Goal: Find contact information: Find contact information

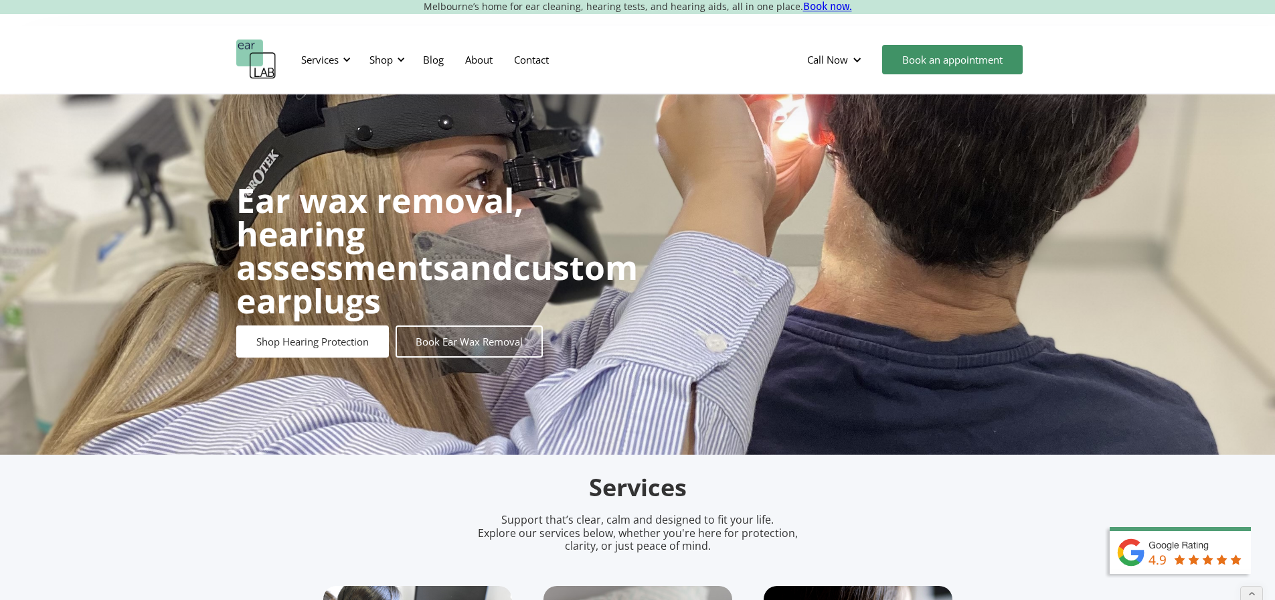
click at [264, 57] on img "home" at bounding box center [256, 59] width 40 height 40
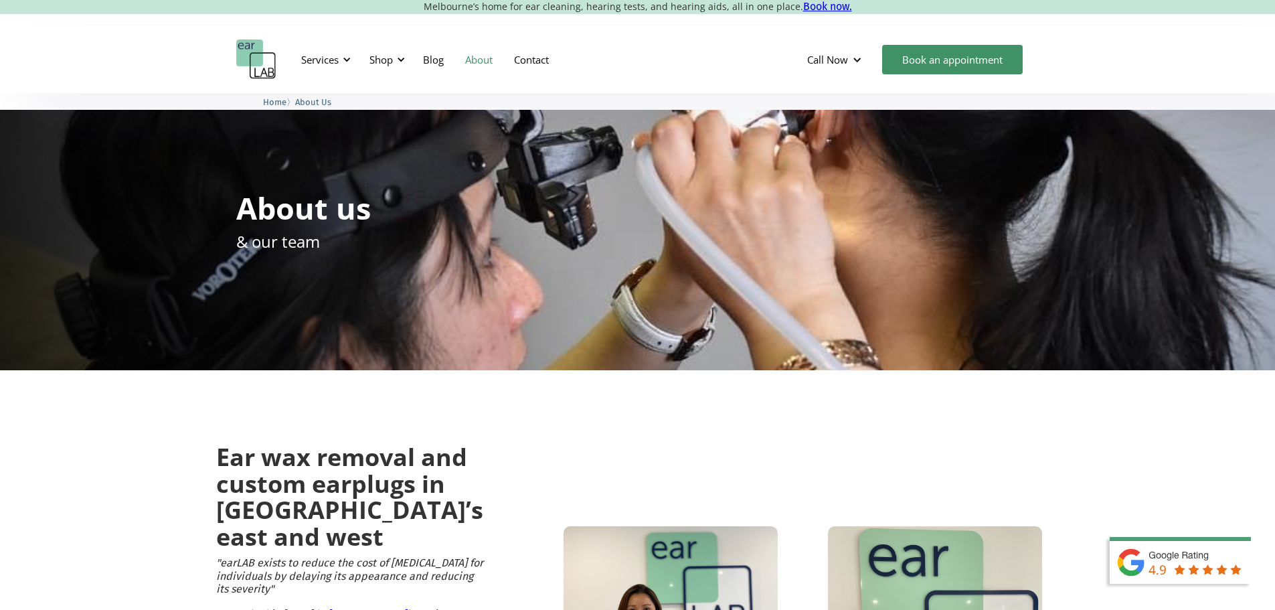
click at [532, 64] on link "Contact" at bounding box center [531, 59] width 56 height 39
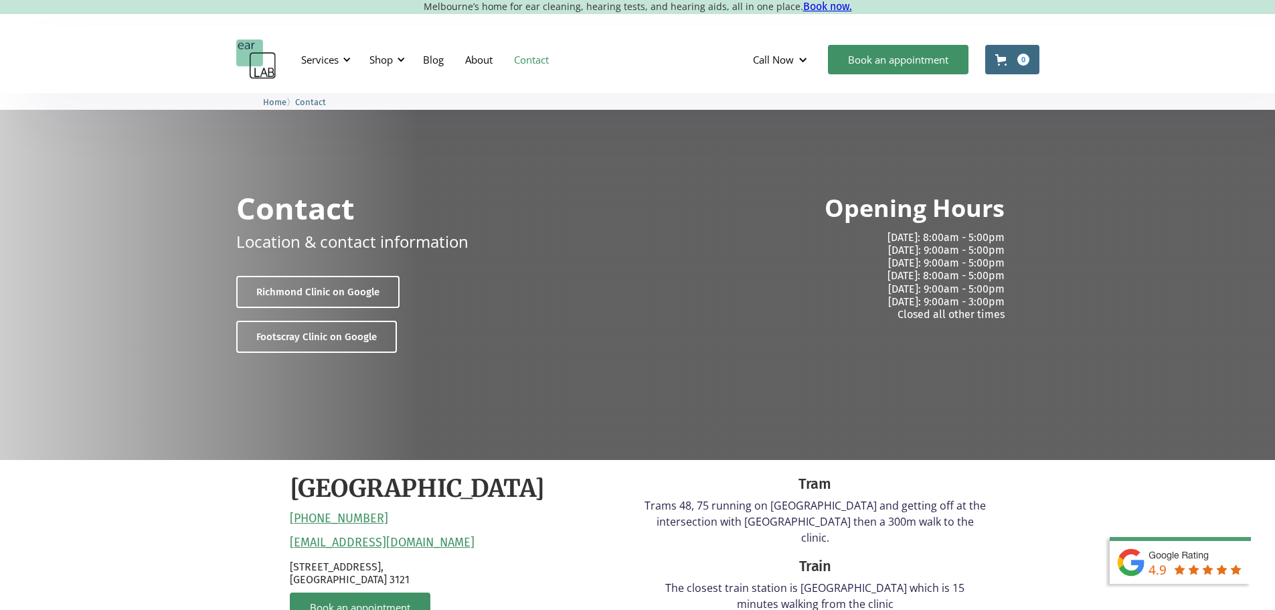
click at [543, 62] on link "Contact" at bounding box center [531, 59] width 56 height 39
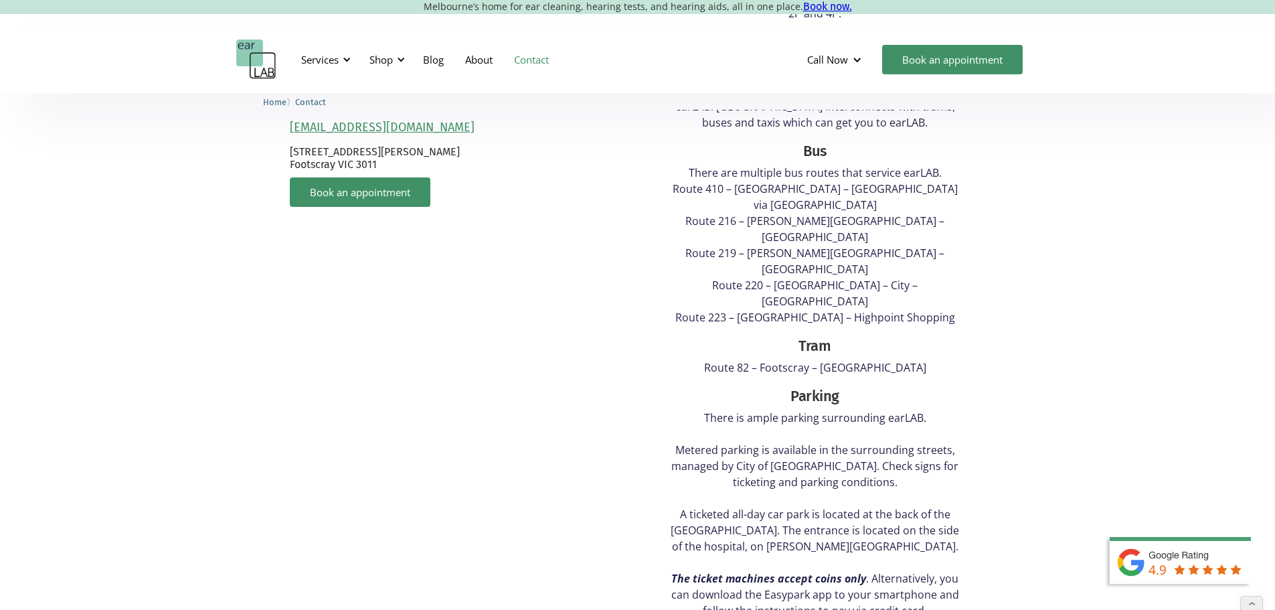
scroll to position [602, 0]
